Goal: Task Accomplishment & Management: Manage account settings

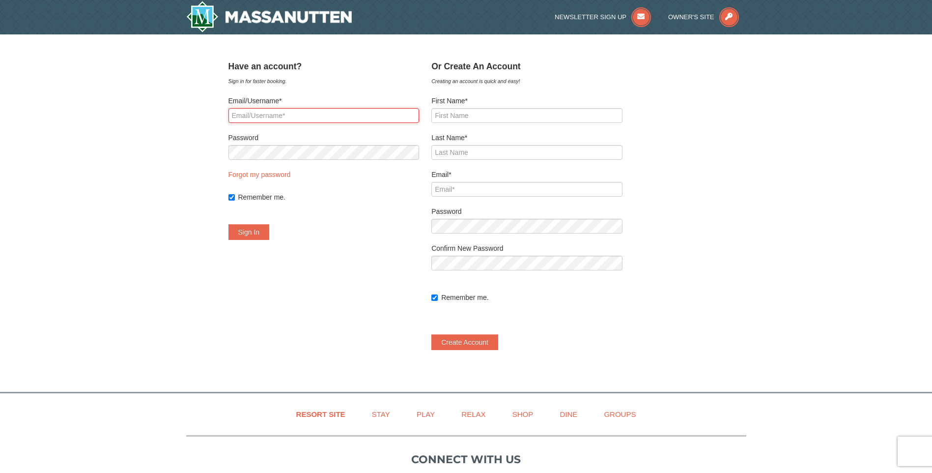
click at [267, 108] on input "Email/Username*" at bounding box center [323, 115] width 191 height 15
click at [228, 224] on button "Sign In" at bounding box center [248, 232] width 41 height 16
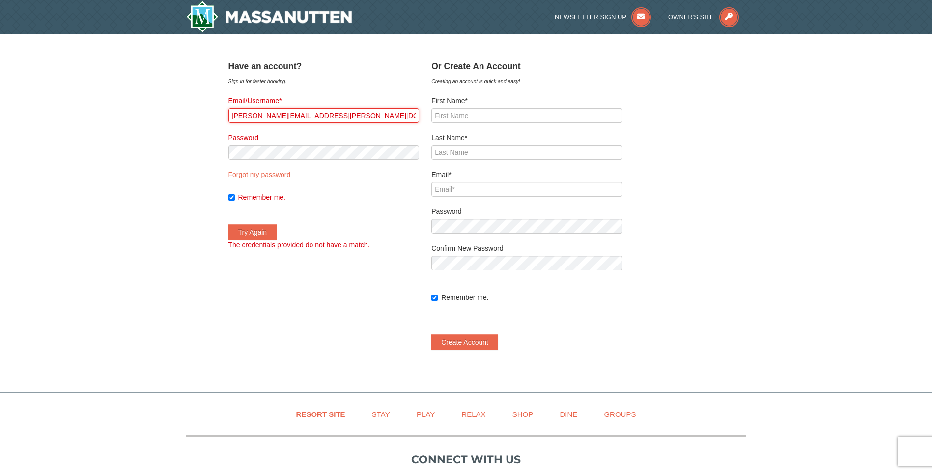
click at [353, 116] on input "[PERSON_NAME][EMAIL_ADDRESS][PERSON_NAME][DOMAIN_NAME]" at bounding box center [323, 115] width 191 height 15
click at [353, 116] on input "[PERSON_NAME][EMAIL_ADDRESS][PERSON_NAME].`" at bounding box center [323, 115] width 191 height 15
click at [353, 116] on input "[PERSON_NAME][EMAIL_ADDRESS][PERSON_NAME].`1" at bounding box center [323, 115] width 191 height 15
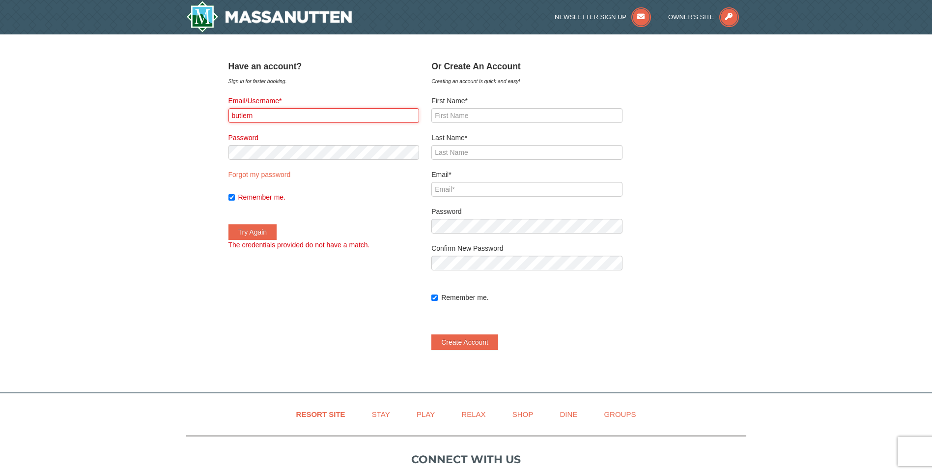
type input "[EMAIL_ADDRESS][DOMAIN_NAME]"
click at [277, 229] on button "Try Again" at bounding box center [252, 232] width 49 height 16
click at [270, 230] on button "Try Again" at bounding box center [252, 232] width 49 height 16
click at [289, 173] on link "Forgot my password" at bounding box center [259, 175] width 62 height 8
type input "[EMAIL_ADDRESS][DOMAIN_NAME]"
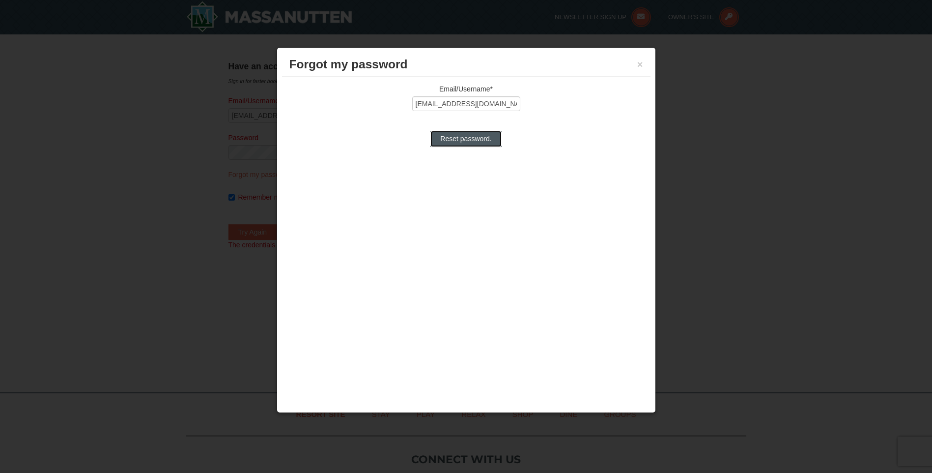
click at [457, 136] on input "Reset password." at bounding box center [465, 139] width 71 height 16
type input "Reset password."
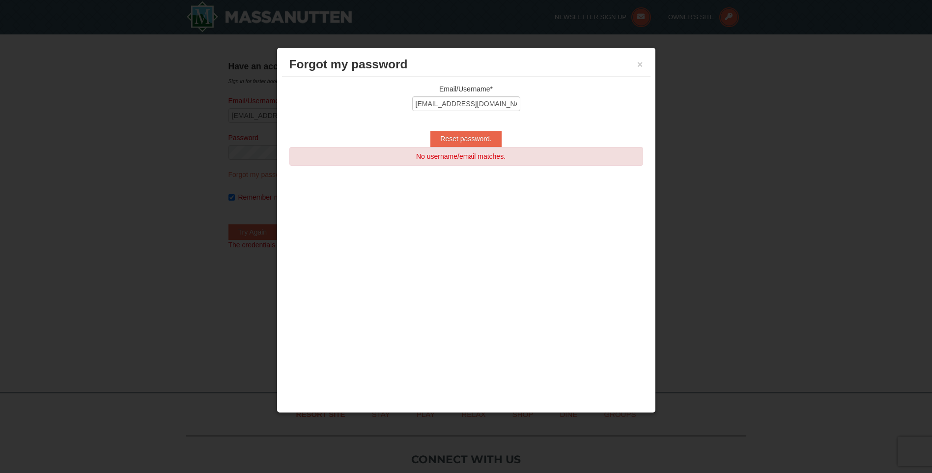
click at [483, 95] on div "Email/Username* [EMAIL_ADDRESS][DOMAIN_NAME]" at bounding box center [466, 100] width 354 height 32
drag, startPoint x: 483, startPoint y: 95, endPoint x: 484, endPoint y: 106, distance: 10.9
click at [484, 106] on div "Email/Username* [EMAIL_ADDRESS][DOMAIN_NAME]" at bounding box center [466, 100] width 354 height 32
click at [477, 103] on input "[EMAIL_ADDRESS][DOMAIN_NAME]" at bounding box center [466, 103] width 108 height 15
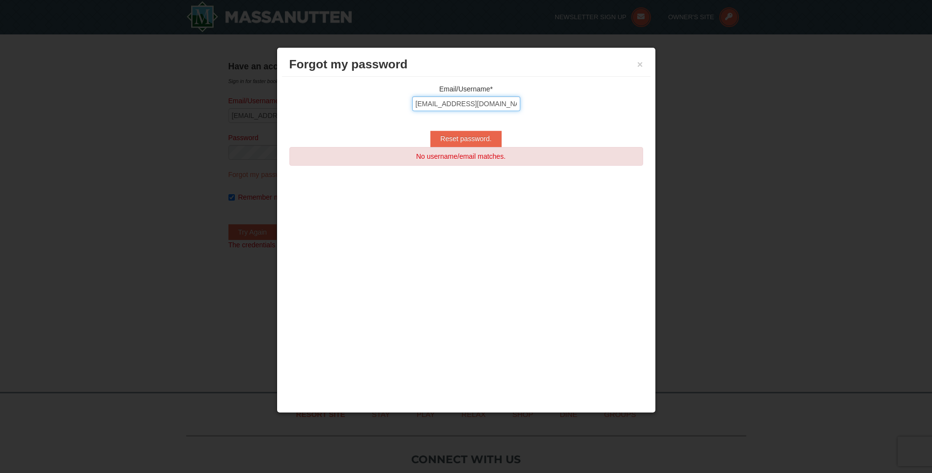
click at [477, 103] on input "[EMAIL_ADDRESS][DOMAIN_NAME]" at bounding box center [466, 103] width 108 height 15
click at [477, 103] on input "n" at bounding box center [466, 103] width 108 height 15
type input "[PERSON_NAME][EMAIL_ADDRESS][PERSON_NAME][DOMAIN_NAME]"
click at [478, 135] on input "Reset password." at bounding box center [465, 139] width 71 height 16
type input "Reset password."
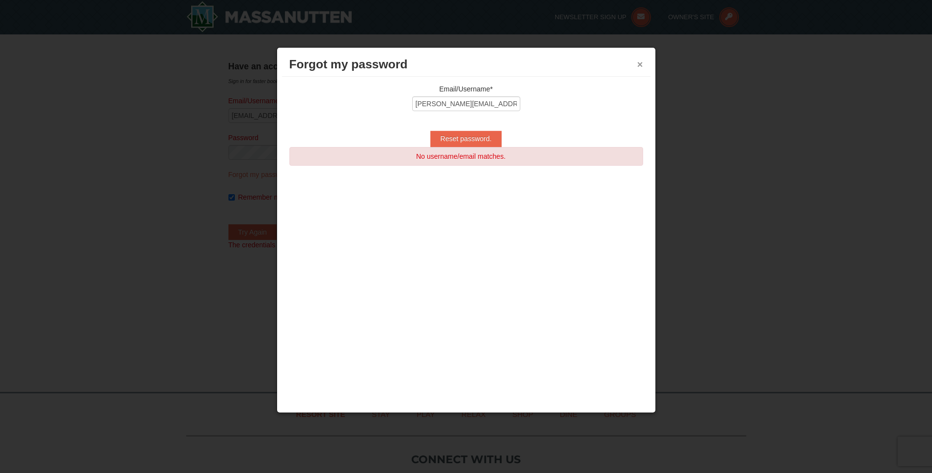
click at [639, 62] on button "×" at bounding box center [640, 64] width 6 height 10
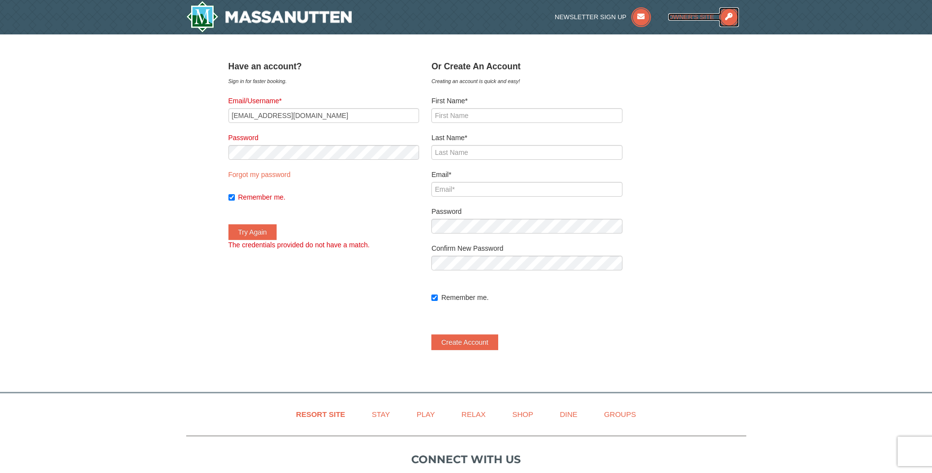
click at [704, 17] on span "Owner's Site" at bounding box center [691, 16] width 46 height 7
